Goal: Task Accomplishment & Management: Complete application form

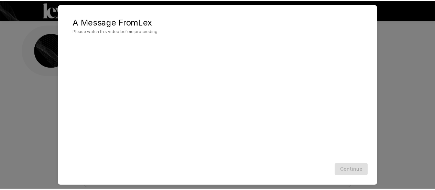
scroll to position [48, 0]
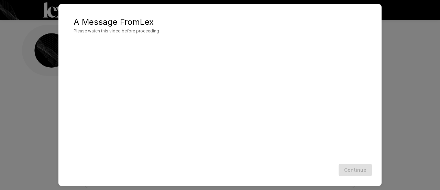
click at [358, 163] on div "Continue" at bounding box center [220, 170] width 310 height 18
click at [406, 106] on div "A Message From [PERSON_NAME] Please watch this video before proceeding Continue" at bounding box center [220, 95] width 440 height 190
click at [351, 169] on button "Continue" at bounding box center [355, 169] width 33 height 13
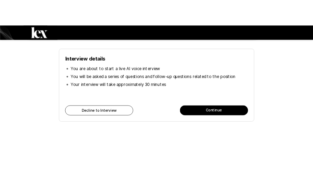
scroll to position [56, 0]
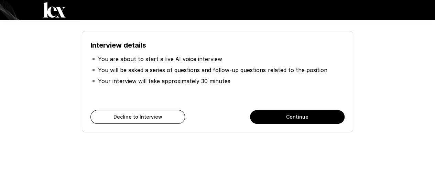
click at [292, 115] on button "Continue" at bounding box center [297, 117] width 95 height 14
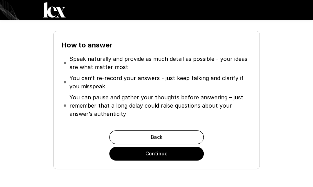
click at [168, 151] on button "Continue" at bounding box center [156, 154] width 95 height 14
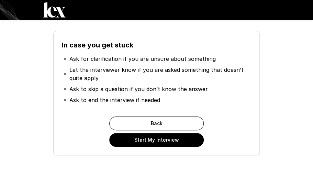
click at [166, 139] on button "Start My Interview" at bounding box center [156, 140] width 95 height 14
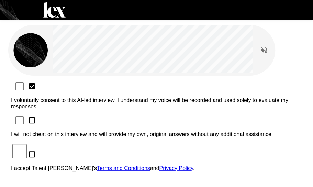
click at [65, 95] on div "I voluntarily consent to this AI-led interview. I understand my voice will be r…" at bounding box center [156, 129] width 291 height 96
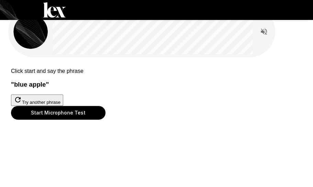
scroll to position [34, 0]
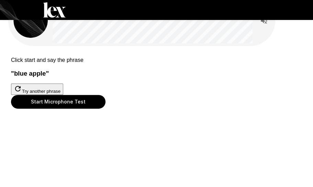
click at [106, 109] on button "Start Microphone Test" at bounding box center [58, 102] width 95 height 14
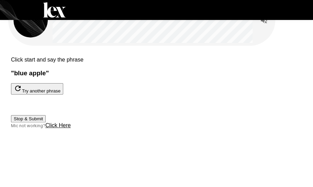
click at [46, 122] on button "Stop & Submit" at bounding box center [28, 118] width 35 height 7
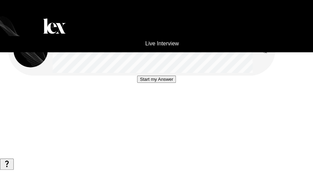
click at [170, 83] on button "Start my Answer" at bounding box center [156, 79] width 39 height 7
click at [166, 104] on button "Stop & Submit" at bounding box center [156, 99] width 35 height 7
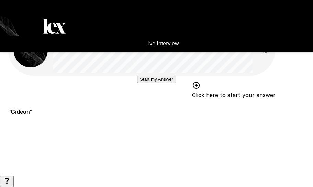
click at [172, 83] on button "Start my Answer" at bounding box center [156, 79] width 39 height 7
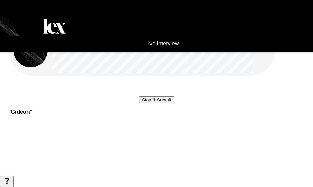
click at [172, 104] on button "Stop & Submit" at bounding box center [156, 99] width 35 height 7
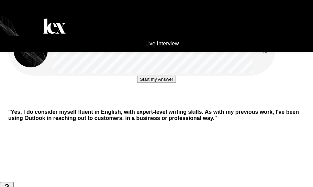
click at [165, 83] on button "Start my Answer" at bounding box center [156, 79] width 39 height 7
click at [166, 104] on button "Stop & Submit" at bounding box center [156, 99] width 35 height 7
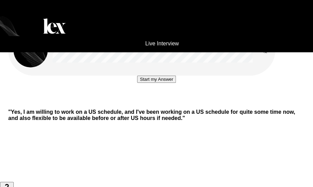
click at [164, 83] on button "Start my Answer" at bounding box center [156, 79] width 39 height 7
click at [166, 104] on button "Stop & Submit" at bounding box center [156, 99] width 35 height 7
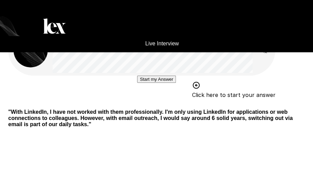
click at [161, 83] on button "Start my Answer" at bounding box center [156, 79] width 39 height 7
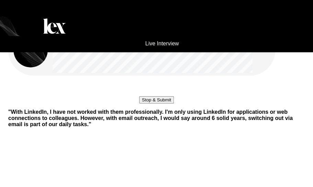
click at [165, 104] on button "Stop & Submit" at bounding box center [156, 99] width 35 height 7
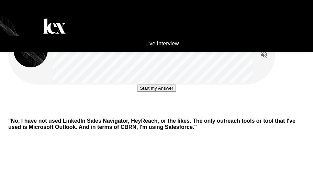
click at [172, 92] on button "Start my Answer" at bounding box center [156, 88] width 39 height 7
click at [167, 112] on button "Stop & Submit" at bounding box center [156, 108] width 35 height 7
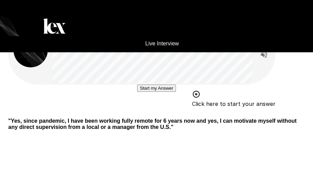
click at [158, 92] on button "Start my Answer" at bounding box center [156, 88] width 39 height 7
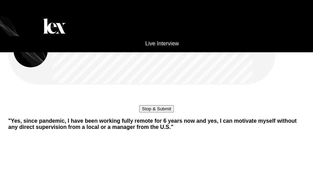
click at [170, 112] on button "Stop & Submit" at bounding box center [156, 108] width 35 height 7
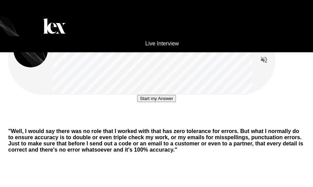
click at [168, 102] on button "Start my Answer" at bounding box center [156, 98] width 39 height 7
click at [171, 123] on button "Stop & Submit" at bounding box center [156, 119] width 35 height 7
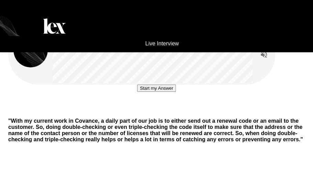
click at [174, 92] on button "Start my Answer" at bounding box center [156, 88] width 39 height 7
click at [165, 112] on button "Stop & Submit" at bounding box center [156, 108] width 35 height 7
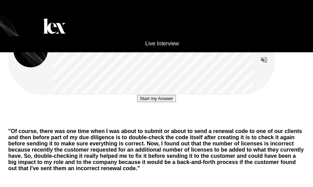
click at [158, 102] on button "Start my Answer" at bounding box center [156, 98] width 39 height 7
click at [164, 123] on button "Stop & Submit" at bounding box center [156, 119] width 35 height 7
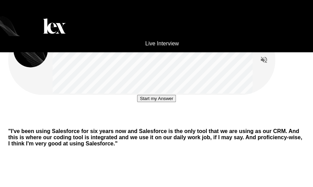
click at [268, 123] on div "Start my Answer" at bounding box center [156, 109] width 297 height 28
click at [166, 102] on button "Start my Answer" at bounding box center [156, 98] width 39 height 7
click at [166, 123] on button "Stop & Submit" at bounding box center [156, 119] width 35 height 7
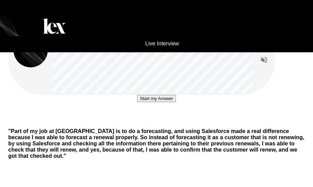
click at [219, 123] on div "Start my Answer" at bounding box center [156, 109] width 297 height 28
click at [164, 102] on button "Start my Answer" at bounding box center [156, 98] width 39 height 7
click at [151, 123] on button "Stop & Submit" at bounding box center [156, 119] width 35 height 7
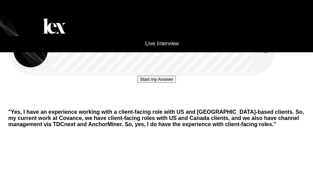
click at [159, 83] on button "Start my Answer" at bounding box center [156, 79] width 39 height 7
click at [161, 104] on button "Stop & Submit" at bounding box center [156, 99] width 35 height 7
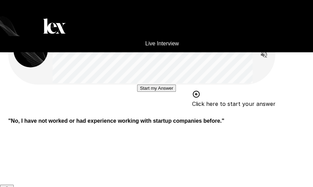
click at [166, 92] on button "Start my Answer" at bounding box center [156, 88] width 39 height 7
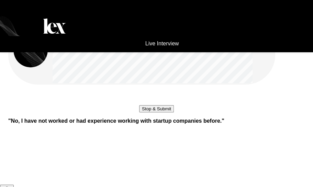
click at [169, 112] on button "Stop & Submit" at bounding box center [156, 108] width 35 height 7
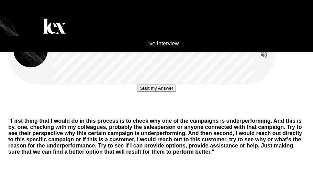
click at [253, 180] on div "Start my Answer " First thing that I would do in this process is to check why o…" at bounding box center [156, 108] width 313 height 216
click at [159, 92] on button "Start my Answer" at bounding box center [156, 88] width 39 height 7
click at [171, 112] on button "Stop & Submit" at bounding box center [156, 108] width 35 height 7
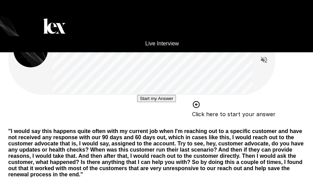
click at [166, 102] on button "Start my Answer" at bounding box center [156, 98] width 39 height 7
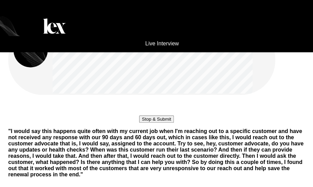
click at [174, 123] on button "Stop & Submit" at bounding box center [156, 119] width 35 height 7
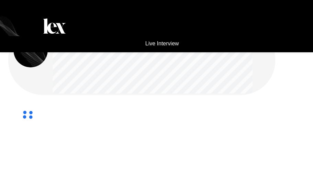
click at [271, 135] on div at bounding box center [156, 115] width 297 height 40
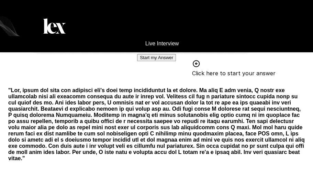
scroll to position [69, 0]
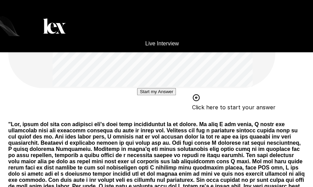
click at [173, 95] on button "Start my Answer" at bounding box center [156, 91] width 39 height 7
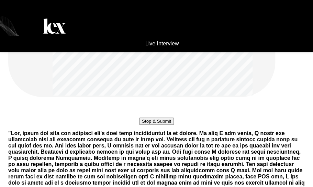
scroll to position [103, 0]
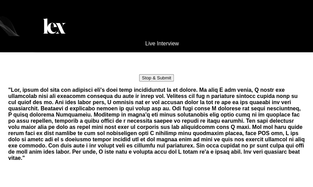
click at [172, 82] on button "Stop & Submit" at bounding box center [156, 77] width 35 height 7
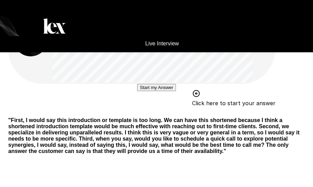
scroll to position [0, 0]
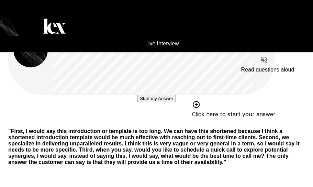
click at [266, 61] on icon "Read questions aloud" at bounding box center [264, 60] width 8 height 8
click at [266, 61] on icon "Stop reading questions aloud" at bounding box center [264, 59] width 6 height 6
click at [167, 102] on button "Start my Answer" at bounding box center [156, 98] width 39 height 7
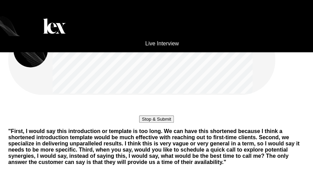
click at [165, 123] on button "Stop & Submit" at bounding box center [156, 119] width 35 height 7
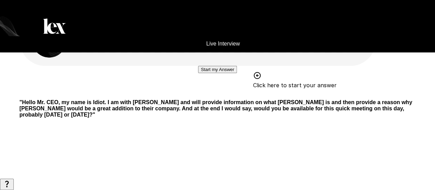
scroll to position [104, 0]
click at [14, 178] on button "button" at bounding box center [7, 183] width 14 height 11
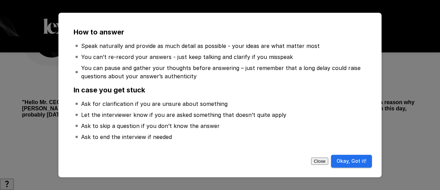
drag, startPoint x: 360, startPoint y: 160, endPoint x: 354, endPoint y: 160, distance: 5.8
click at [358, 160] on button "Okay, Got it!" at bounding box center [351, 160] width 41 height 13
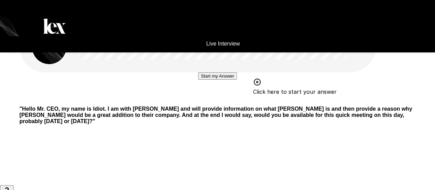
scroll to position [1, 0]
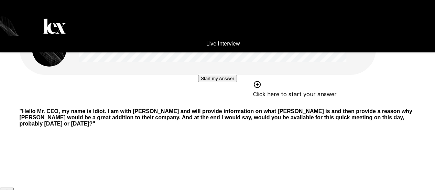
click at [211, 82] on button "Start my Answer" at bounding box center [217, 78] width 39 height 7
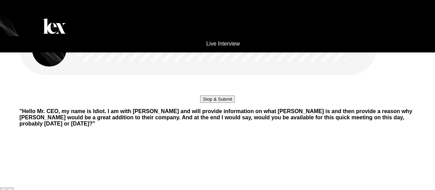
click at [219, 102] on button "Stop & Submit" at bounding box center [217, 98] width 35 height 7
